Goal: Task Accomplishment & Management: Use online tool/utility

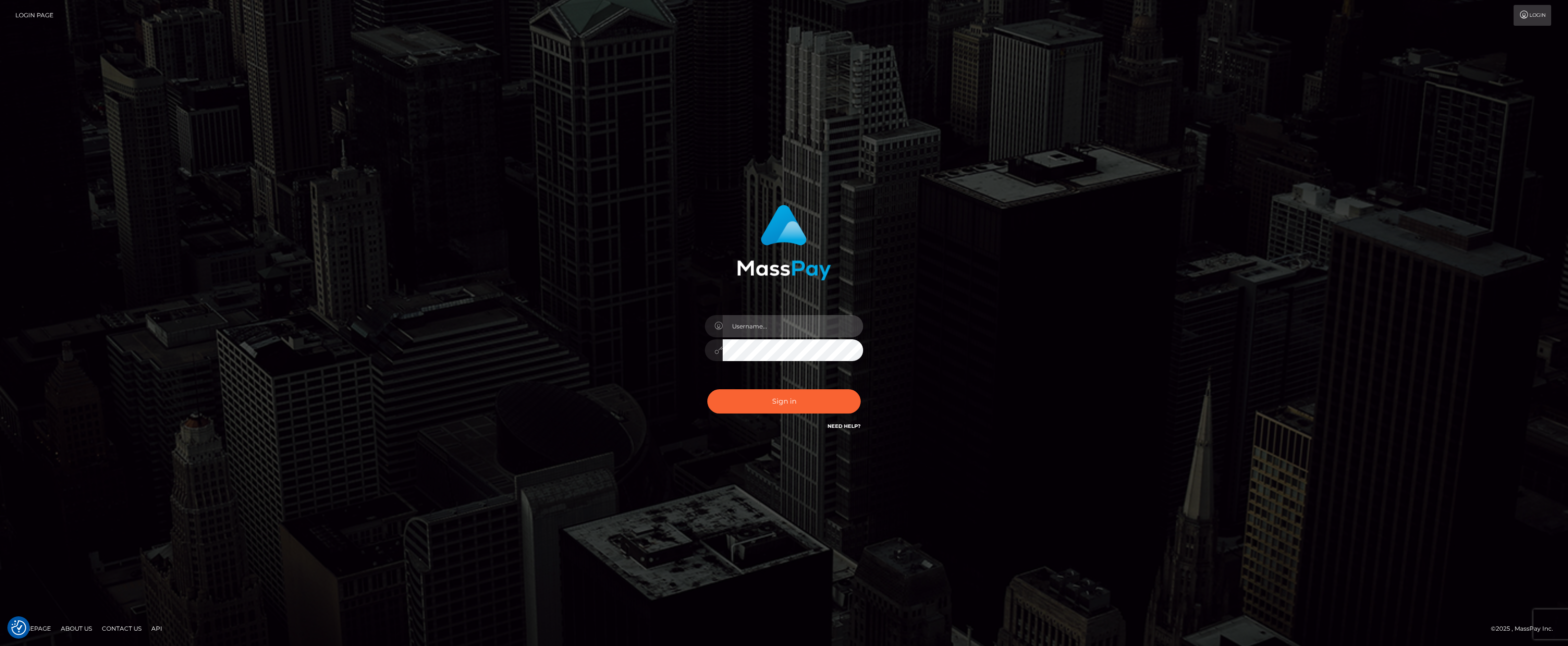
click at [792, 329] on input "text" at bounding box center [793, 326] width 141 height 22
type input "ashbil"
click at [811, 414] on div "Sign in Need Help?" at bounding box center [784, 405] width 173 height 44
click at [809, 409] on button "Sign in" at bounding box center [784, 402] width 154 height 24
click at [752, 328] on input "text" at bounding box center [793, 326] width 141 height 22
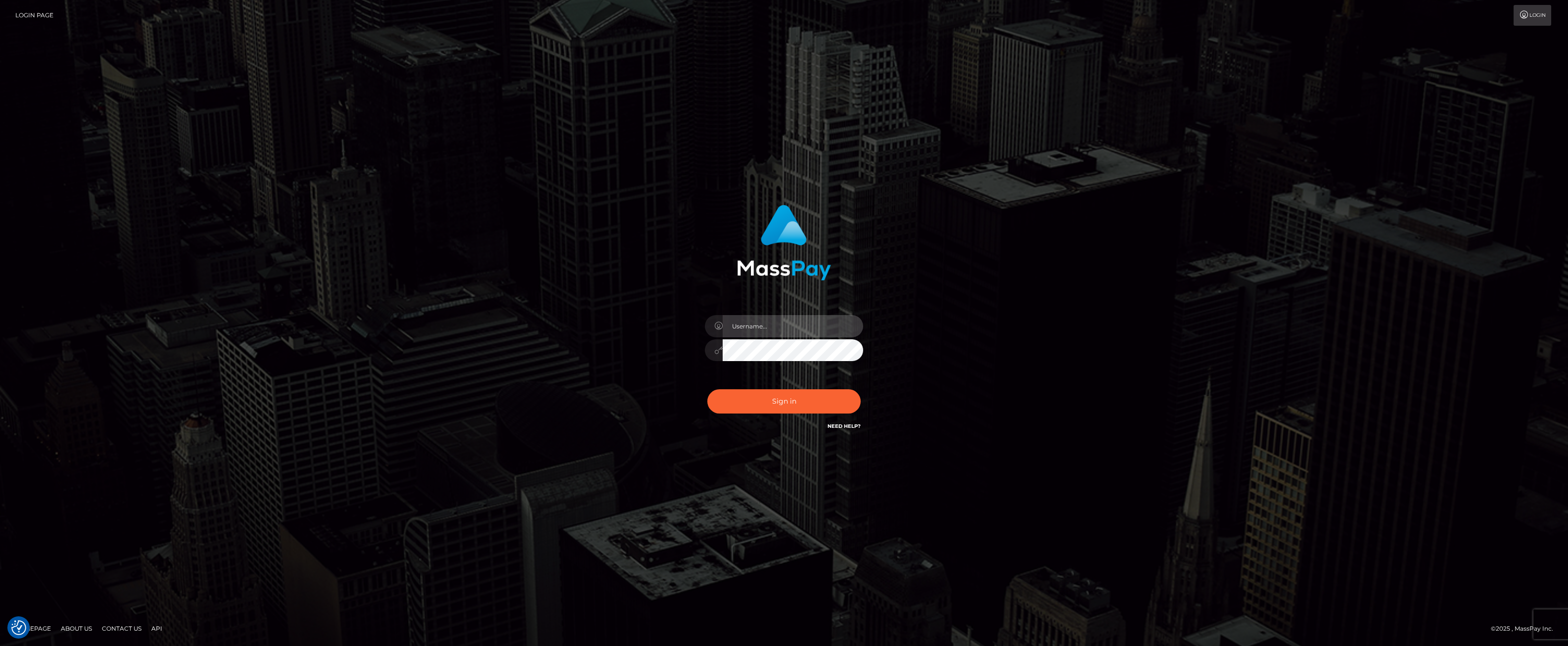
type input "ashbil"
click at [801, 407] on button "Sign in" at bounding box center [784, 402] width 154 height 24
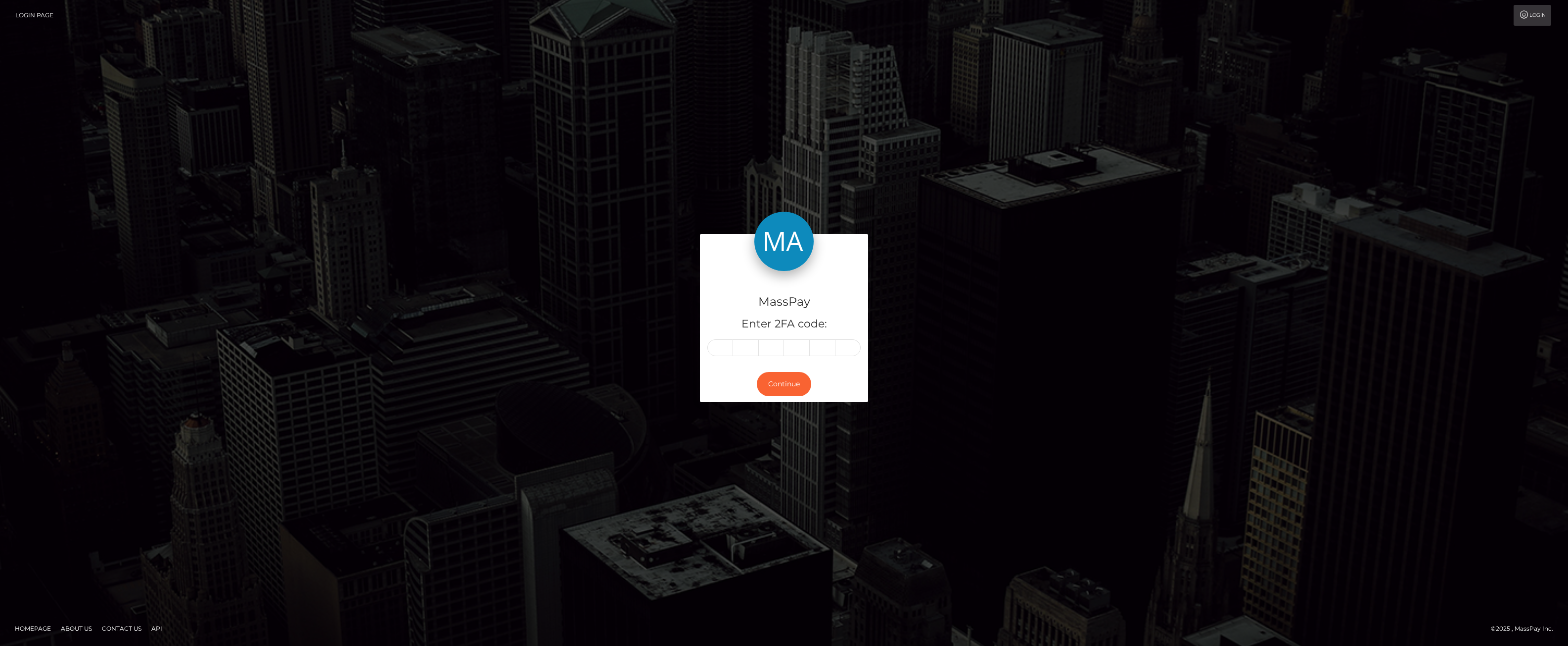
click at [727, 348] on input "text" at bounding box center [719, 347] width 25 height 17
type input "8"
type input "5"
type input "0"
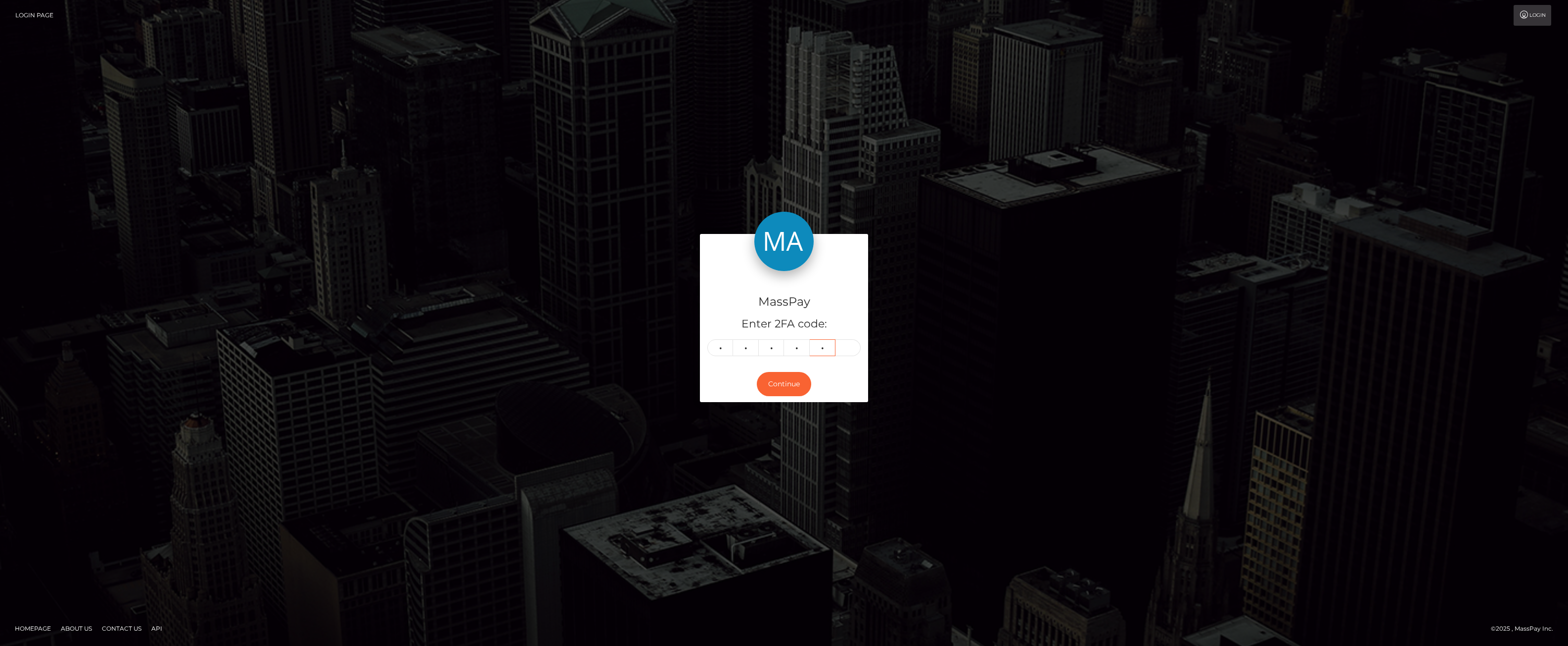
type input "7"
type input "6"
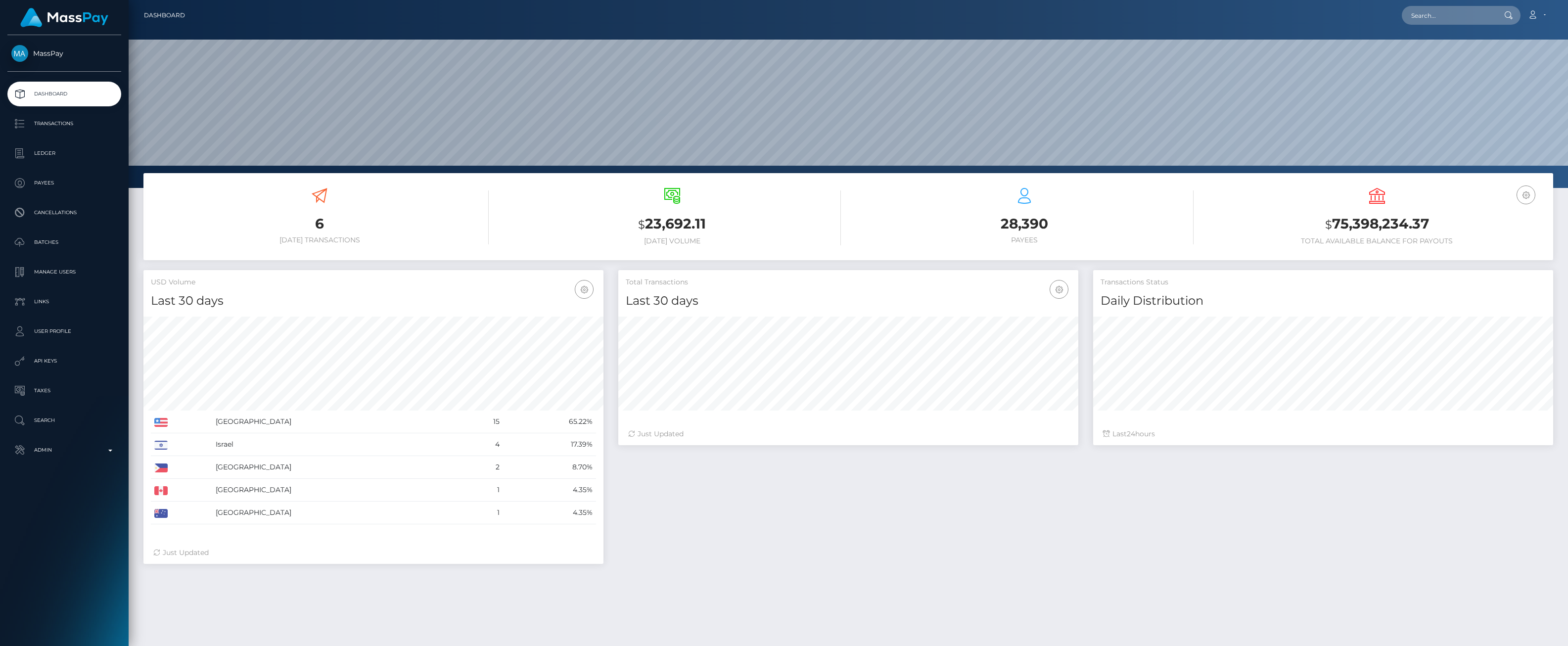
scroll to position [175, 460]
click at [105, 450] on p "Admin" at bounding box center [64, 450] width 106 height 15
click at [41, 155] on p "Ledger" at bounding box center [64, 153] width 106 height 15
